Goal: Task Accomplishment & Management: Manage account settings

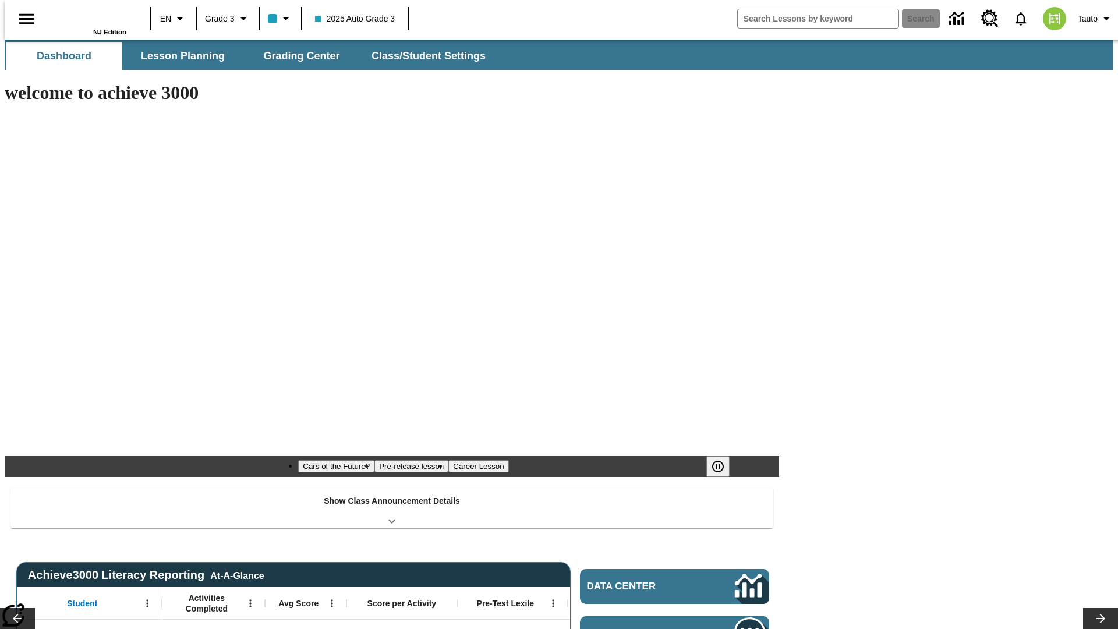
type input "-1"
click at [423, 56] on button "Class/Student Settings" at bounding box center [429, 56] width 134 height 28
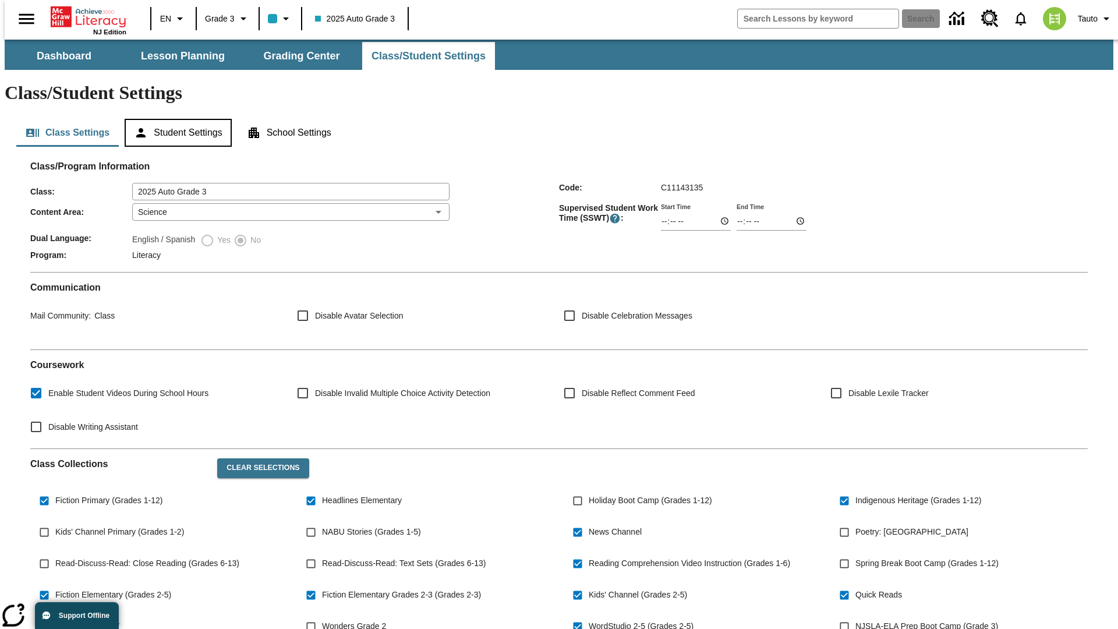
click at [175, 119] on button "Student Settings" at bounding box center [178, 133] width 107 height 28
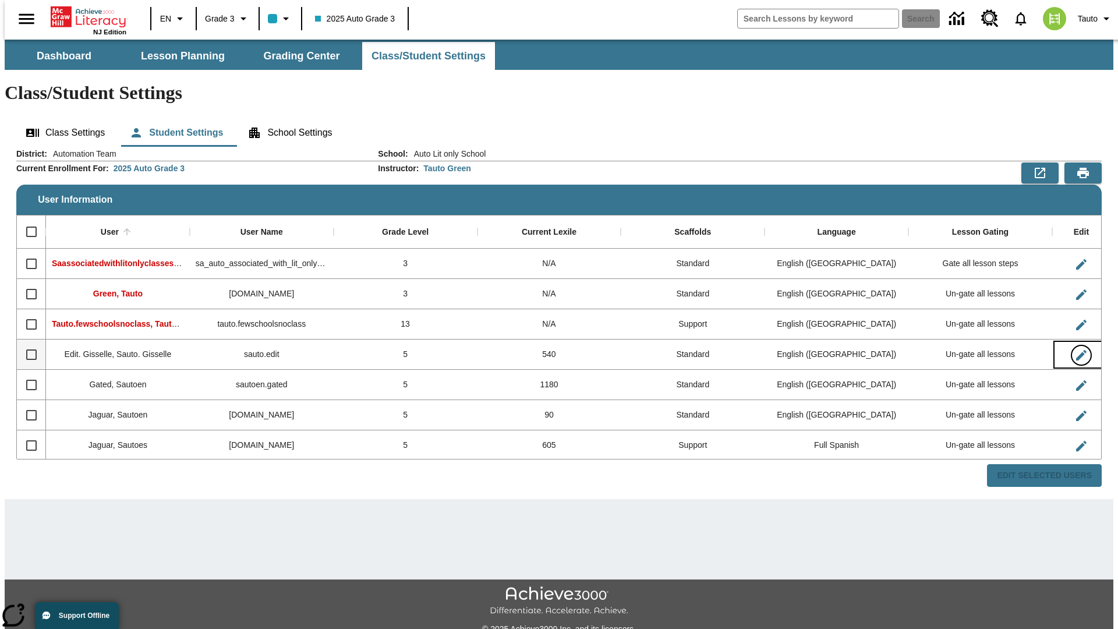
click at [1076, 350] on icon "Edit User" at bounding box center [1081, 355] width 10 height 10
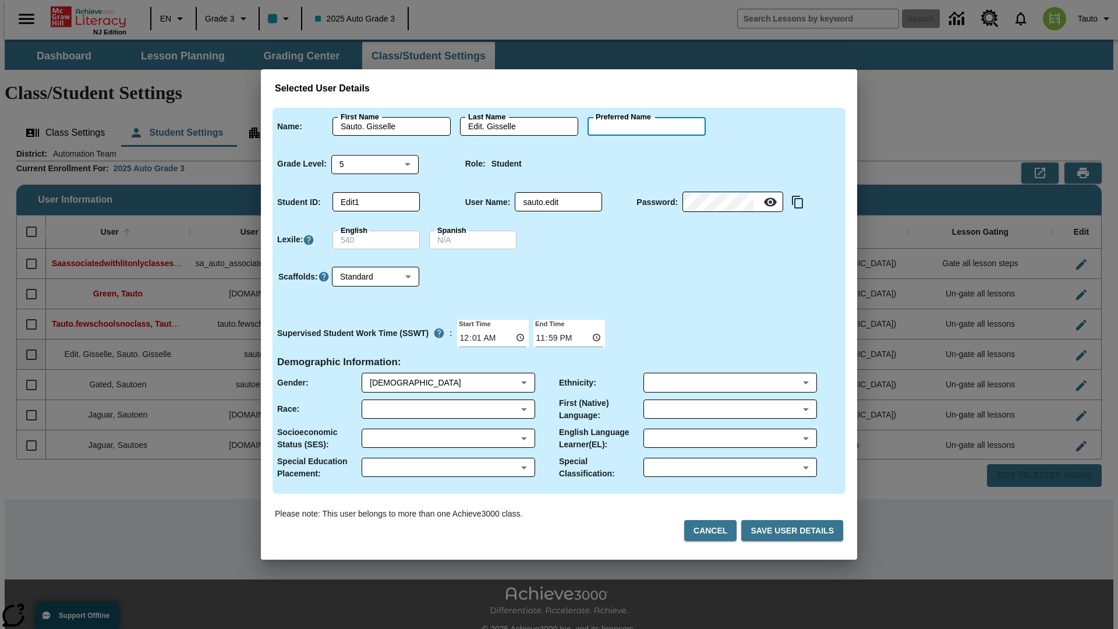
type input "Lisette"
click at [715, 531] on button "Cancel" at bounding box center [710, 531] width 52 height 22
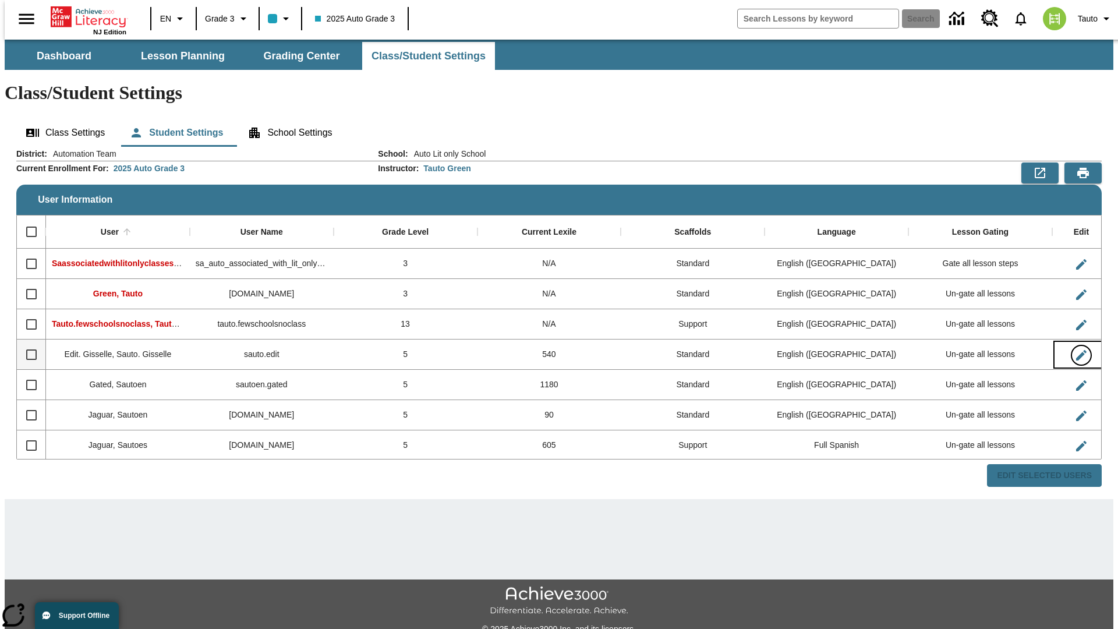
click at [1076, 350] on icon "Edit User" at bounding box center [1081, 355] width 10 height 10
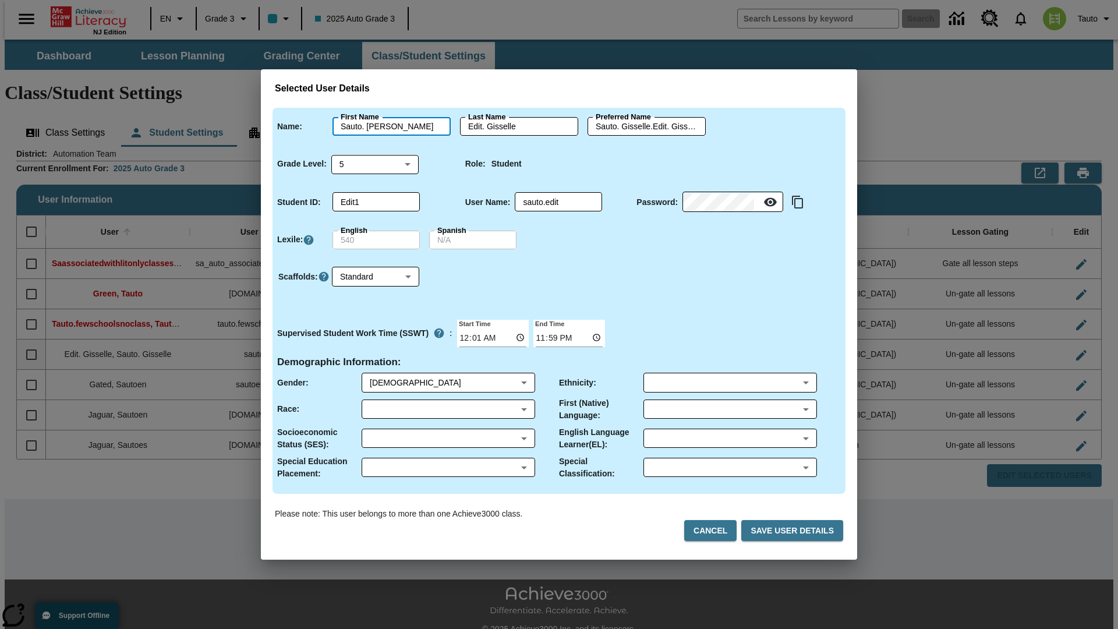
type input "Sauto. Lisette"
type input "Edit. Lisette"
type input "Sauto. Lisette.Edit. Lisette"
click at [375, 164] on body "Skip to main content NJ Edition EN Grade 3 2025 Auto Grade 3 Search 0 Tauto Das…" at bounding box center [559, 347] width 1109 height 615
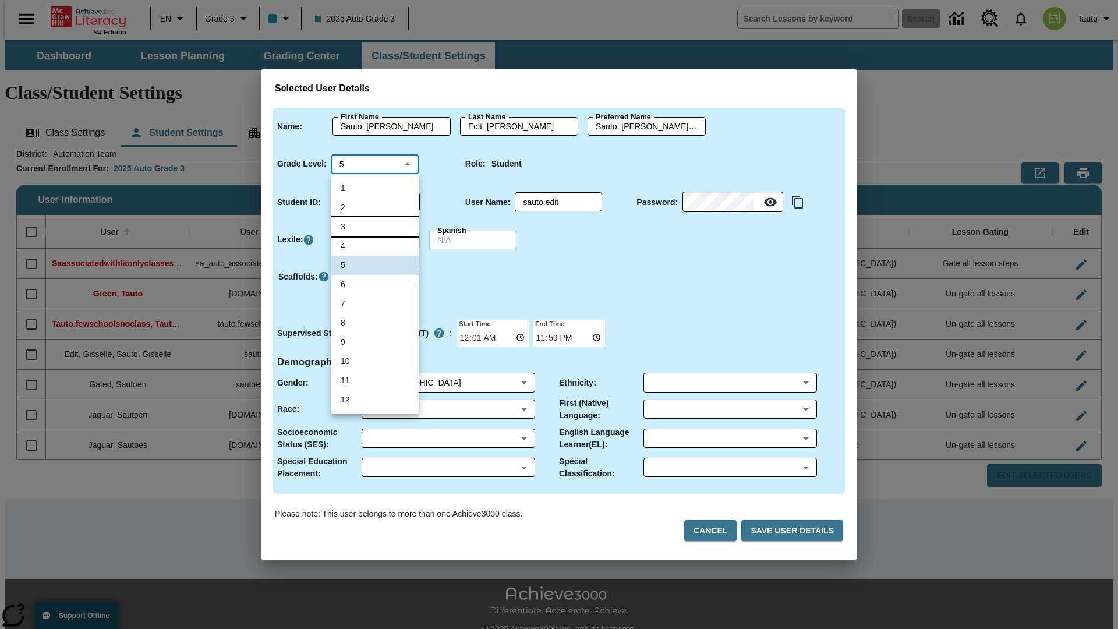
click at [375, 227] on li "3" at bounding box center [374, 226] width 87 height 19
type input "3"
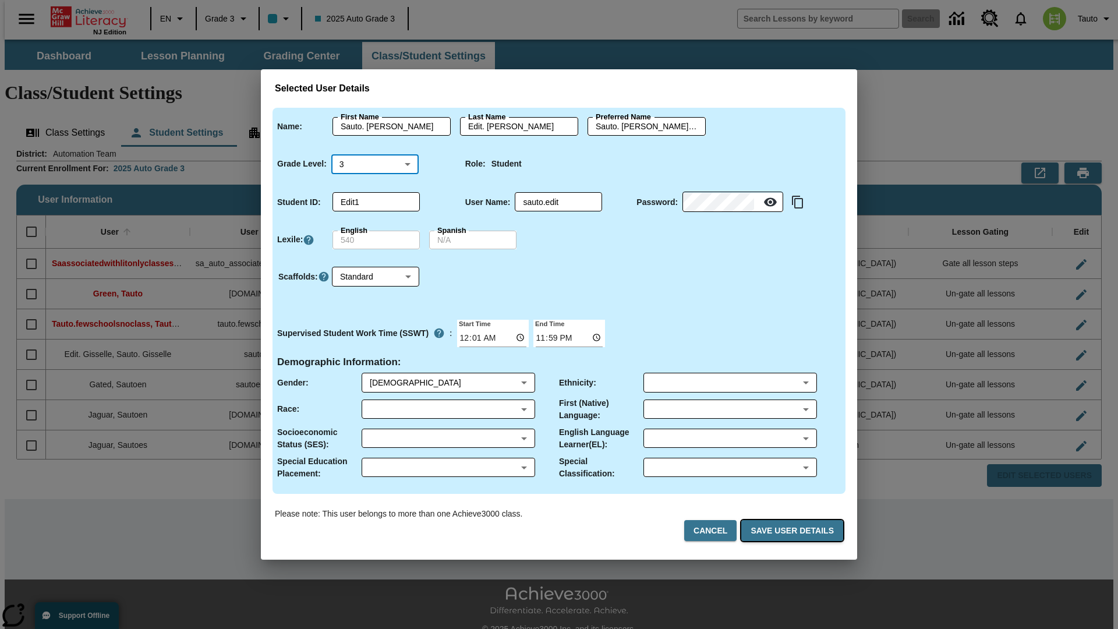
click at [795, 531] on button "Save User Details" at bounding box center [793, 531] width 102 height 22
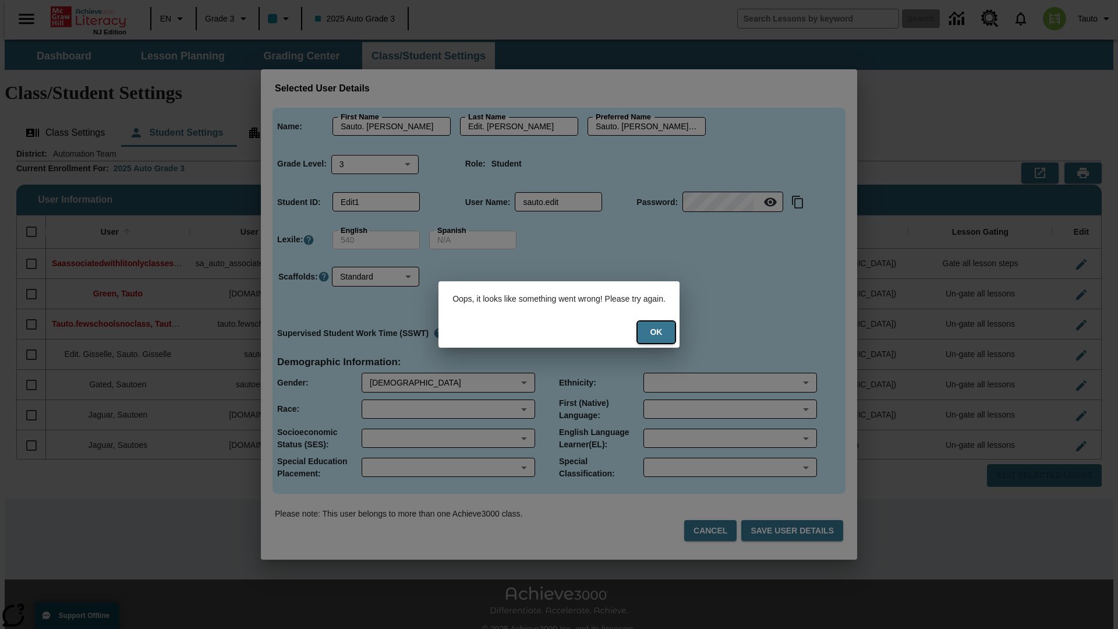
click at [664, 332] on button "Ok" at bounding box center [656, 333] width 37 height 22
